Goal: Information Seeking & Learning: Learn about a topic

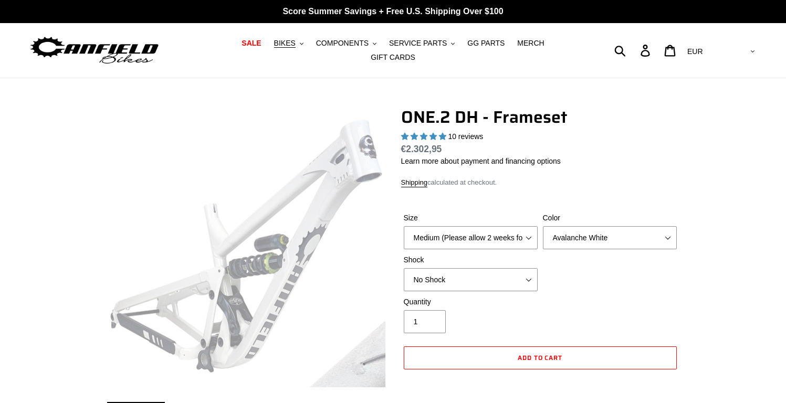
select select "highest-rating"
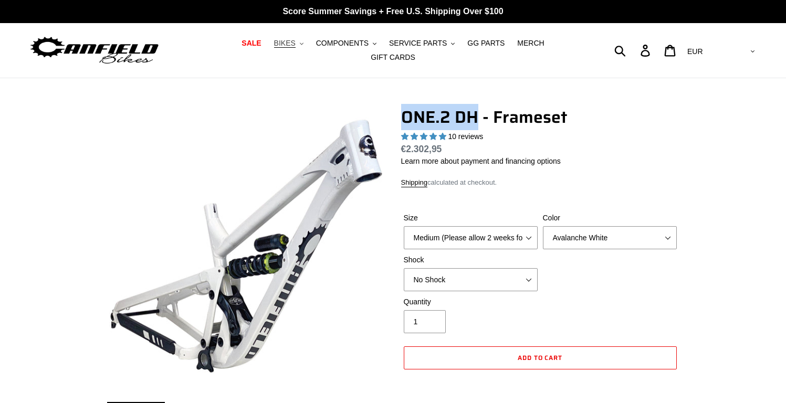
click at [274, 48] on span "BIKES" at bounding box center [285, 43] width 22 height 9
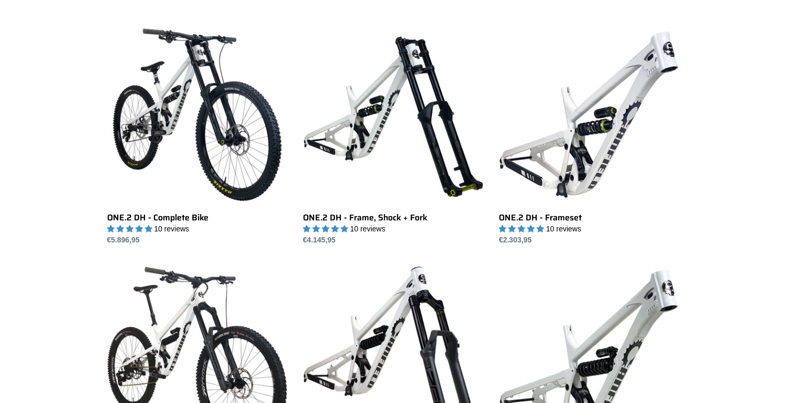
scroll to position [291, 0]
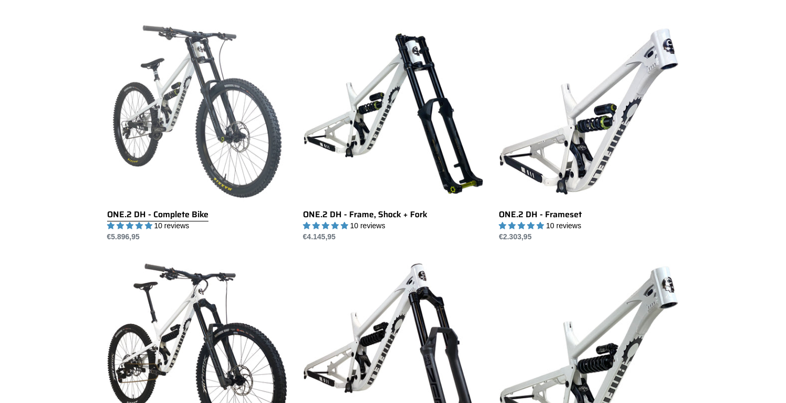
click at [227, 144] on link "ONE.2 DH - Complete Bike" at bounding box center [197, 132] width 180 height 221
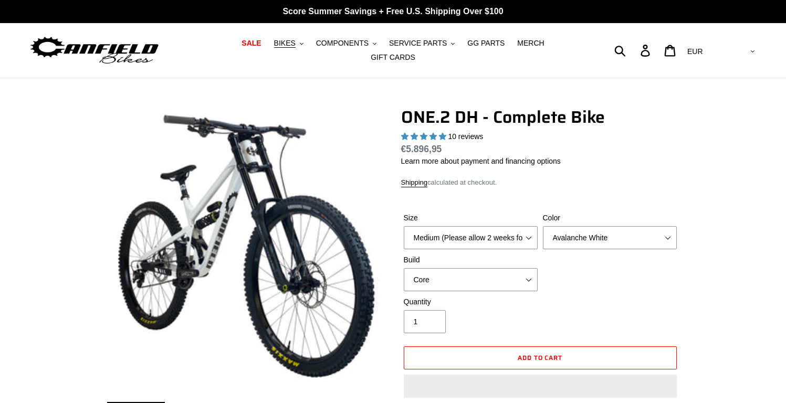
select select "highest-rating"
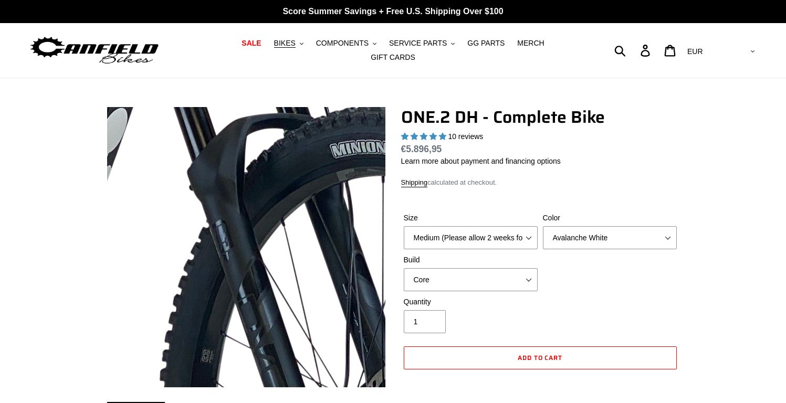
click at [273, 222] on img at bounding box center [169, 303] width 1076 height 1076
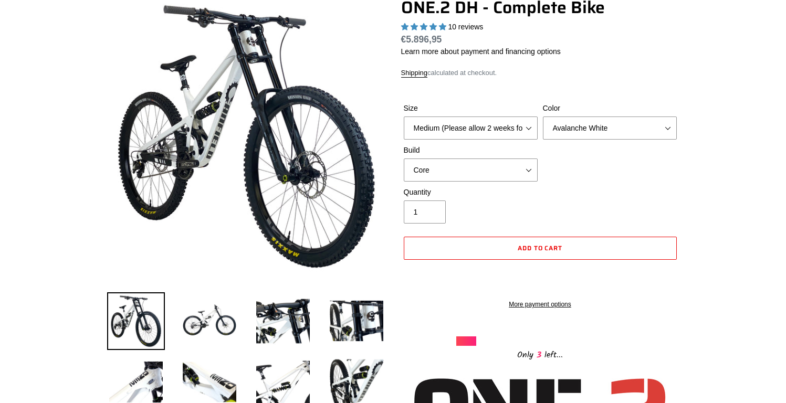
scroll to position [113, 0]
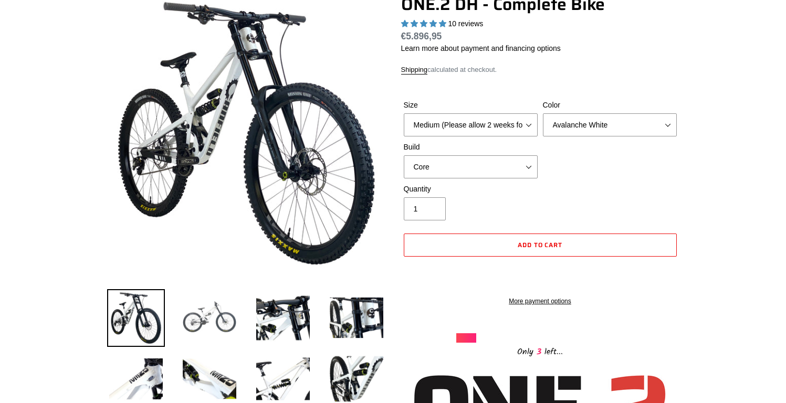
click at [217, 319] on img at bounding box center [210, 318] width 58 height 58
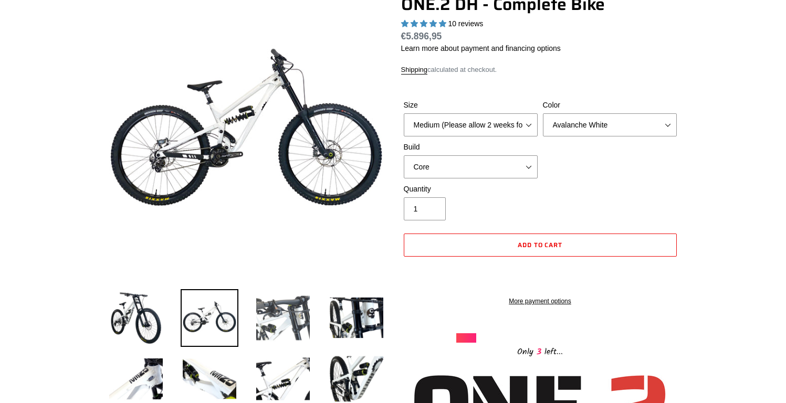
click at [294, 322] on img at bounding box center [283, 318] width 58 height 58
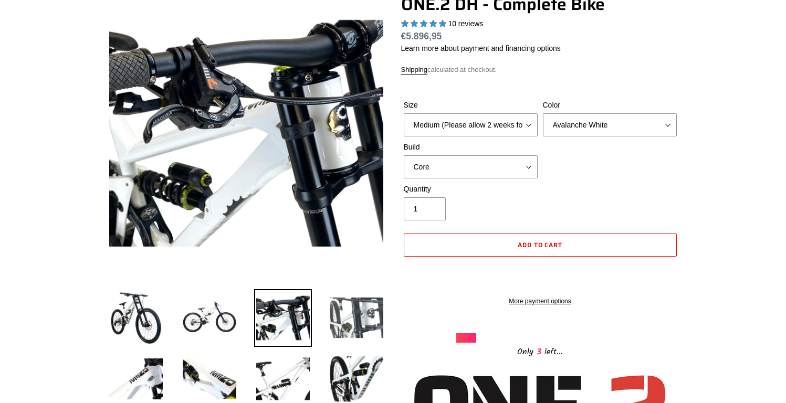
click at [366, 316] on img at bounding box center [357, 318] width 58 height 58
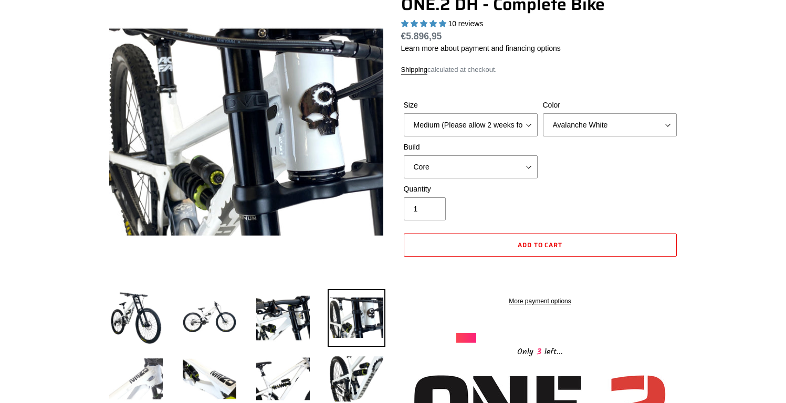
click at [144, 370] on img at bounding box center [136, 379] width 58 height 58
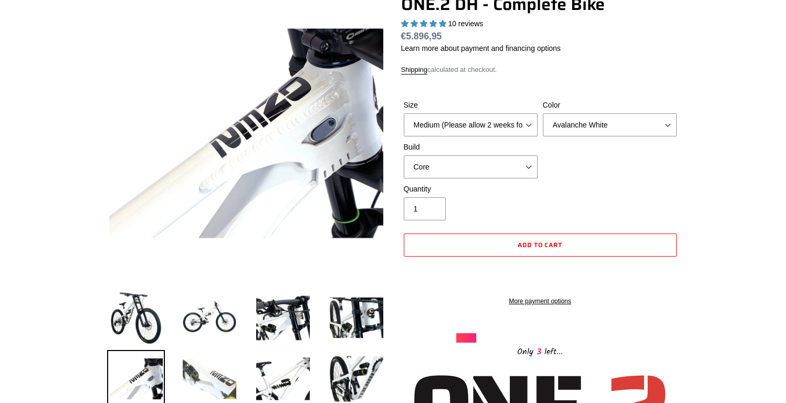
click at [223, 368] on img at bounding box center [210, 379] width 58 height 58
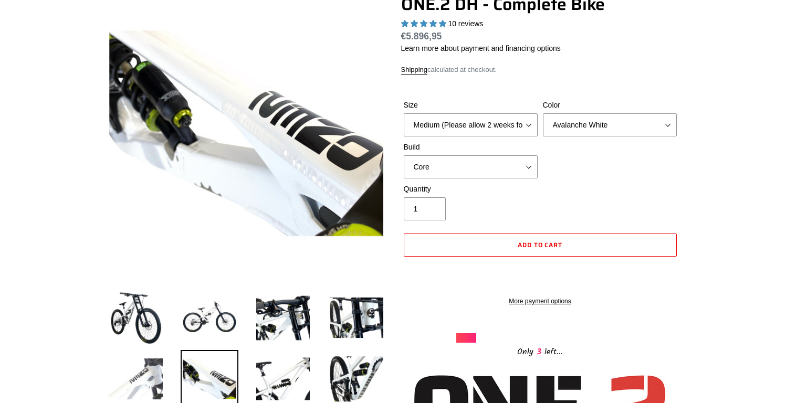
click at [153, 365] on img at bounding box center [136, 379] width 58 height 58
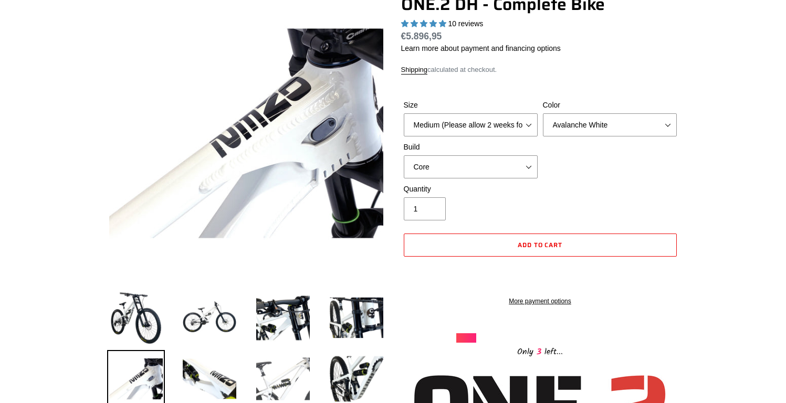
click at [275, 370] on img at bounding box center [283, 379] width 58 height 58
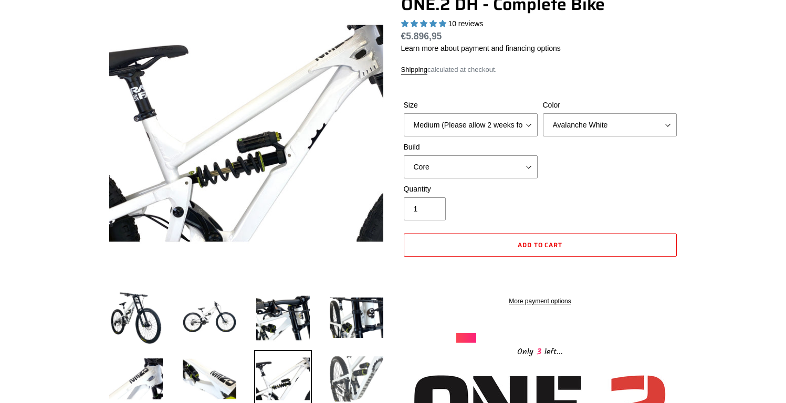
click at [348, 373] on img at bounding box center [357, 379] width 58 height 58
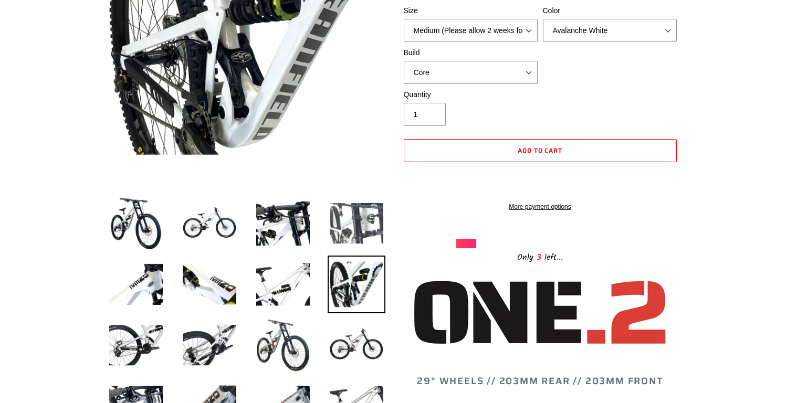
scroll to position [210, 0]
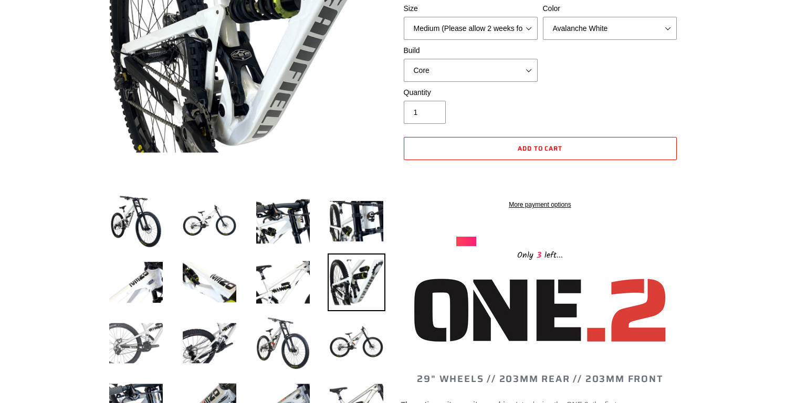
click at [150, 336] on img at bounding box center [136, 344] width 58 height 58
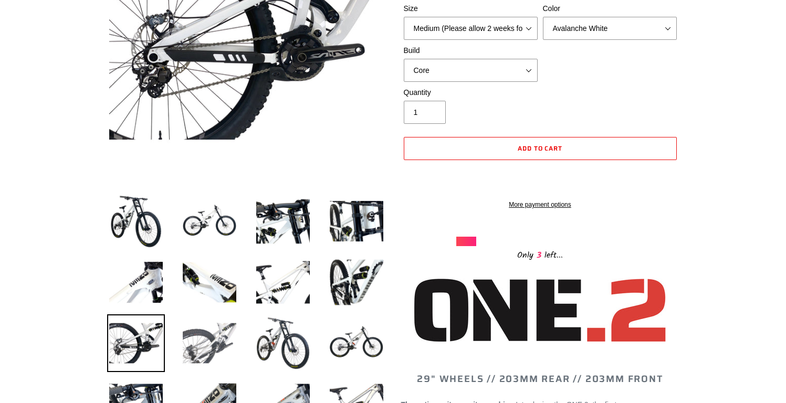
click at [201, 336] on img at bounding box center [210, 344] width 58 height 58
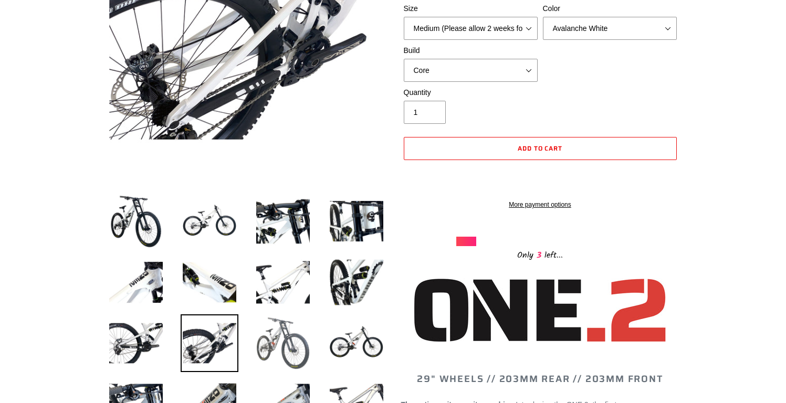
click at [293, 335] on img at bounding box center [283, 344] width 58 height 58
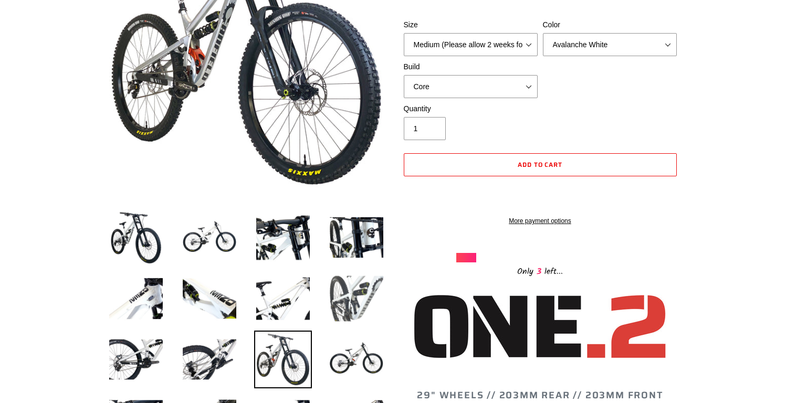
scroll to position [194, 0]
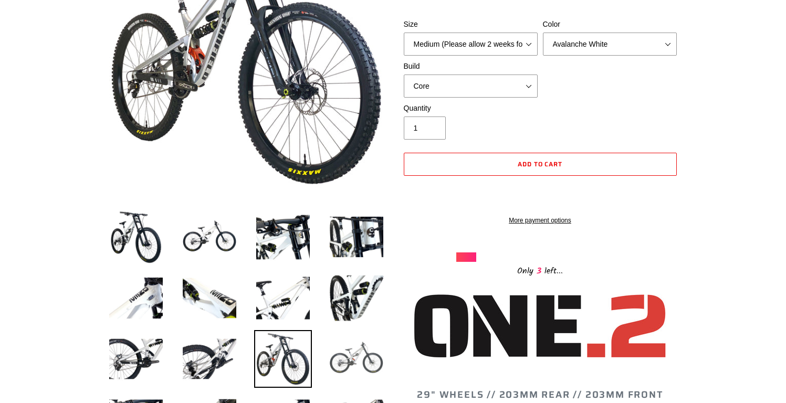
click at [346, 334] on img at bounding box center [357, 359] width 58 height 58
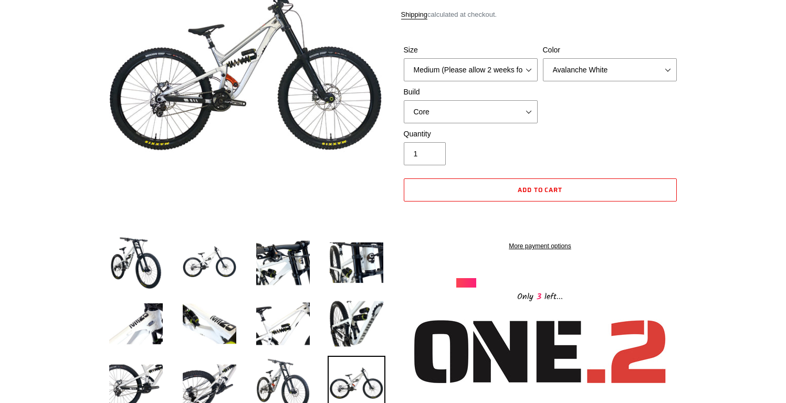
scroll to position [172, 0]
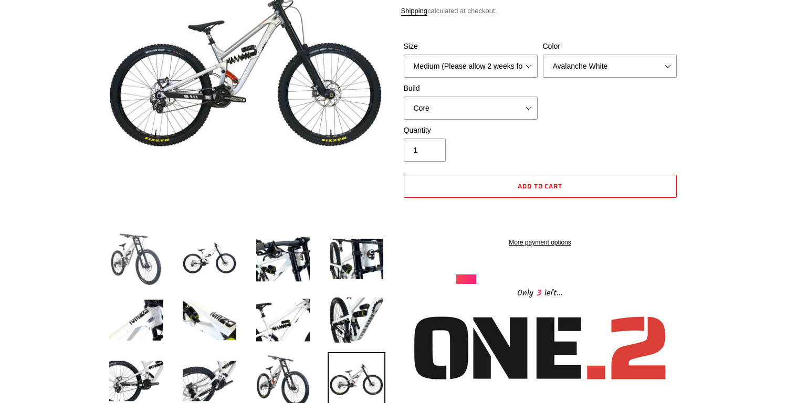
click at [150, 268] on img at bounding box center [136, 260] width 58 height 58
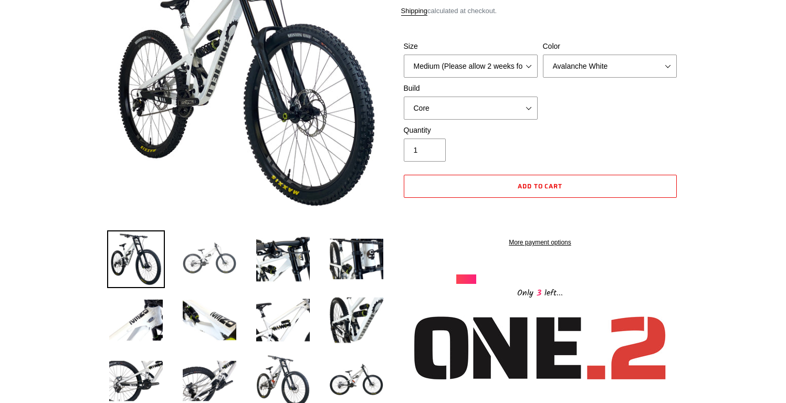
click at [193, 268] on img at bounding box center [210, 260] width 58 height 58
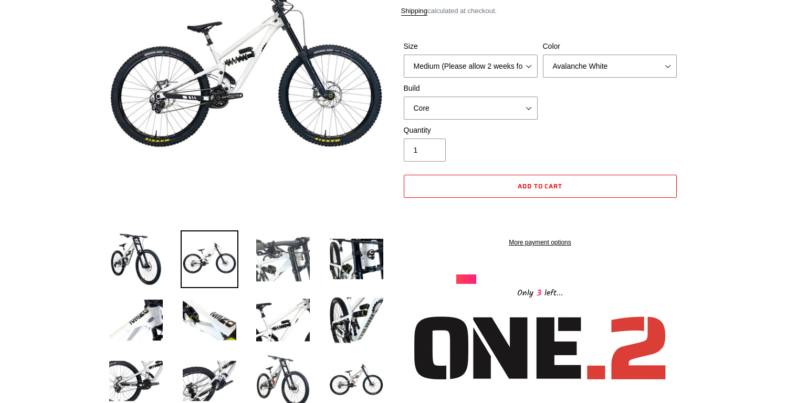
click at [274, 260] on img at bounding box center [283, 260] width 58 height 58
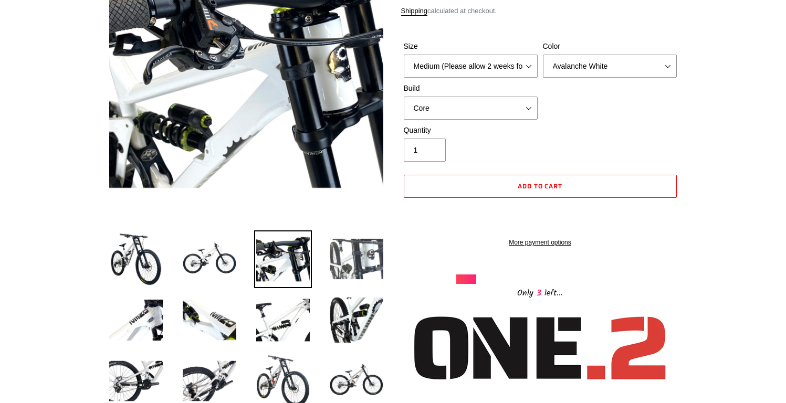
click at [351, 258] on img at bounding box center [357, 260] width 58 height 58
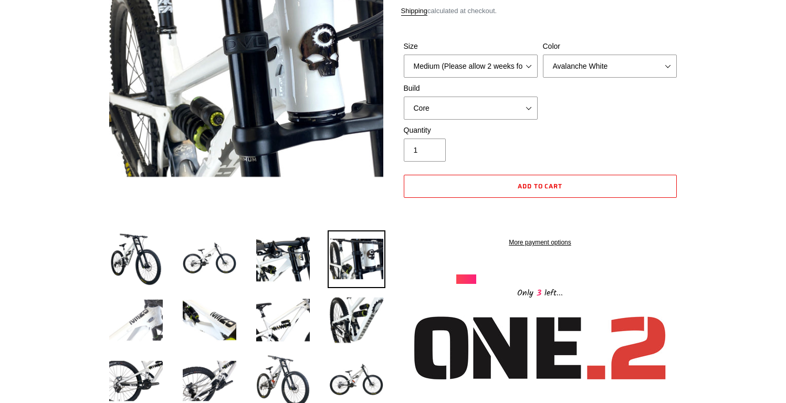
click at [148, 321] on img at bounding box center [136, 320] width 58 height 58
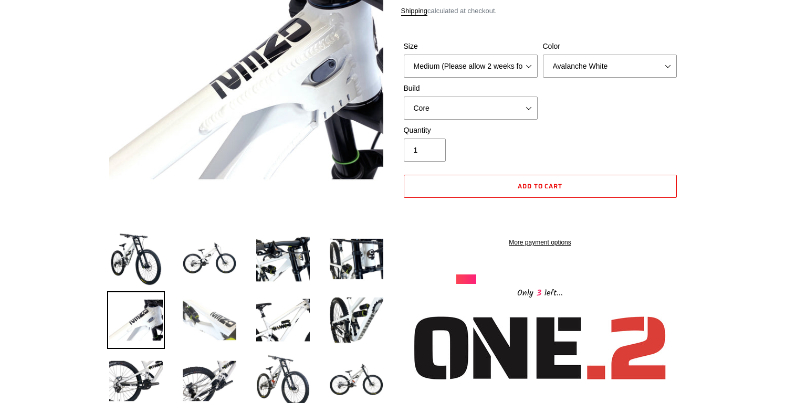
click at [201, 321] on img at bounding box center [210, 320] width 58 height 58
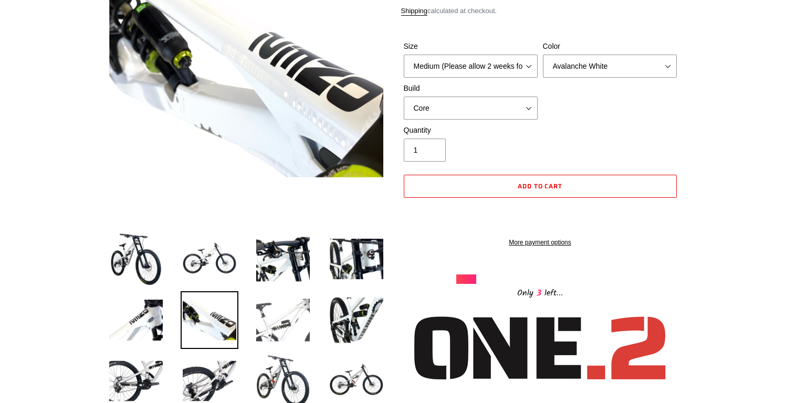
click at [274, 321] on img at bounding box center [283, 320] width 58 height 58
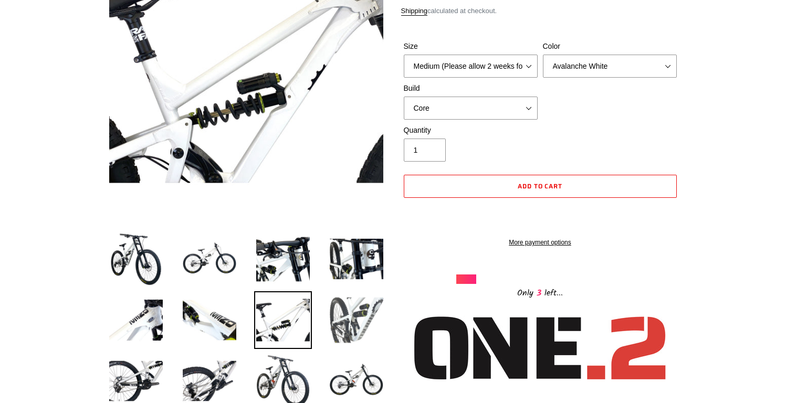
click at [352, 321] on img at bounding box center [357, 320] width 58 height 58
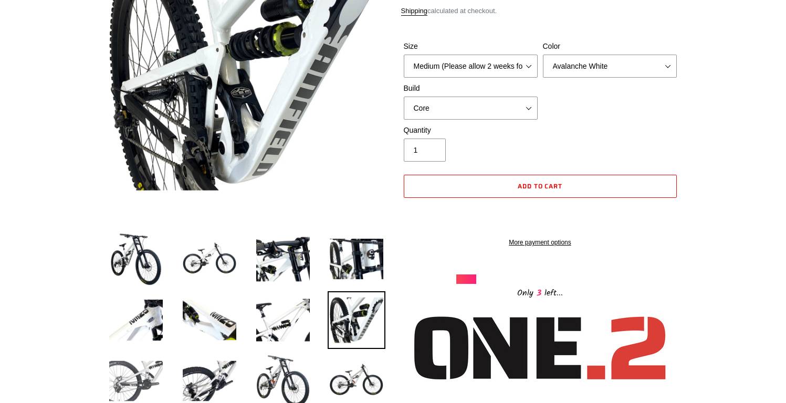
click at [141, 383] on img at bounding box center [136, 381] width 58 height 58
